Goal: Information Seeking & Learning: Learn about a topic

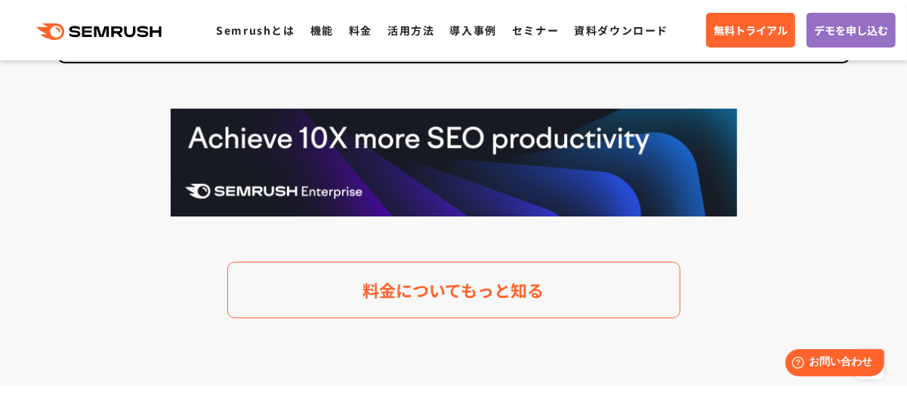
scroll to position [3172, 0]
